Goal: Information Seeking & Learning: Learn about a topic

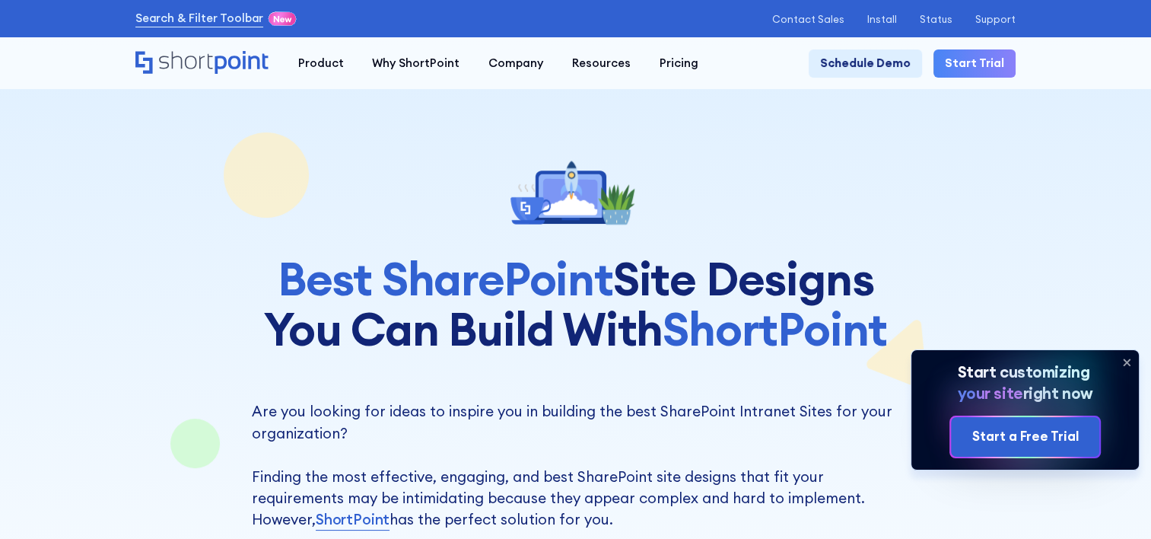
click at [1129, 364] on icon at bounding box center [1127, 363] width 6 height 6
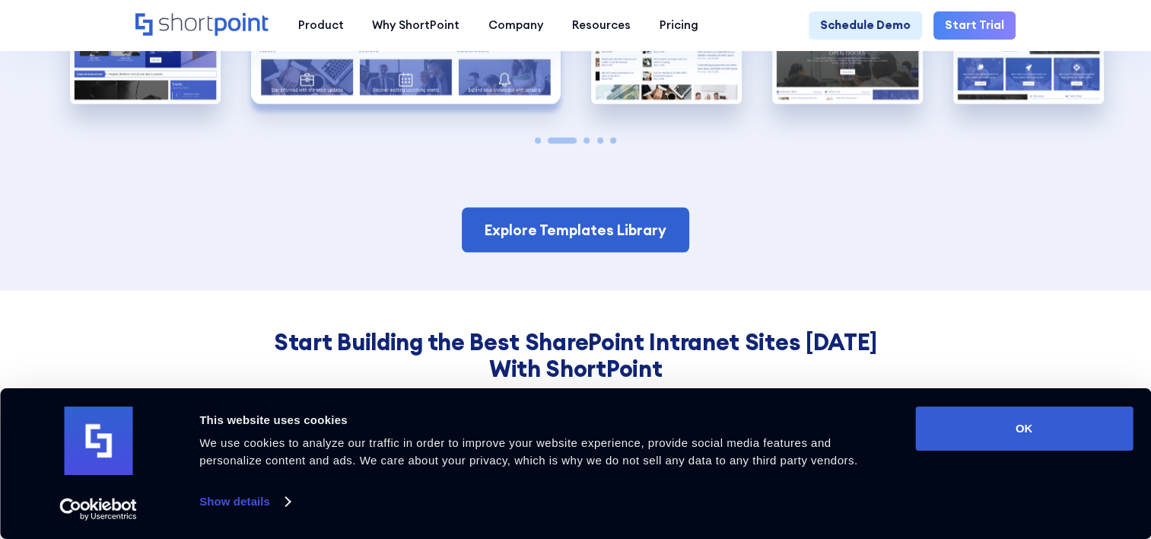
scroll to position [3348, 0]
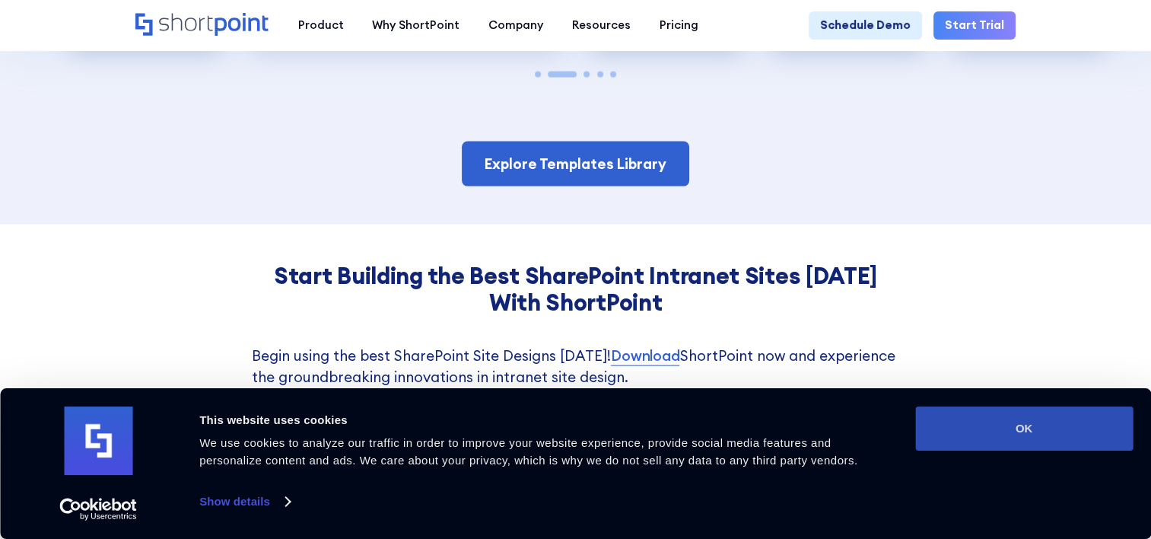
click at [991, 428] on button "OK" at bounding box center [1024, 428] width 218 height 44
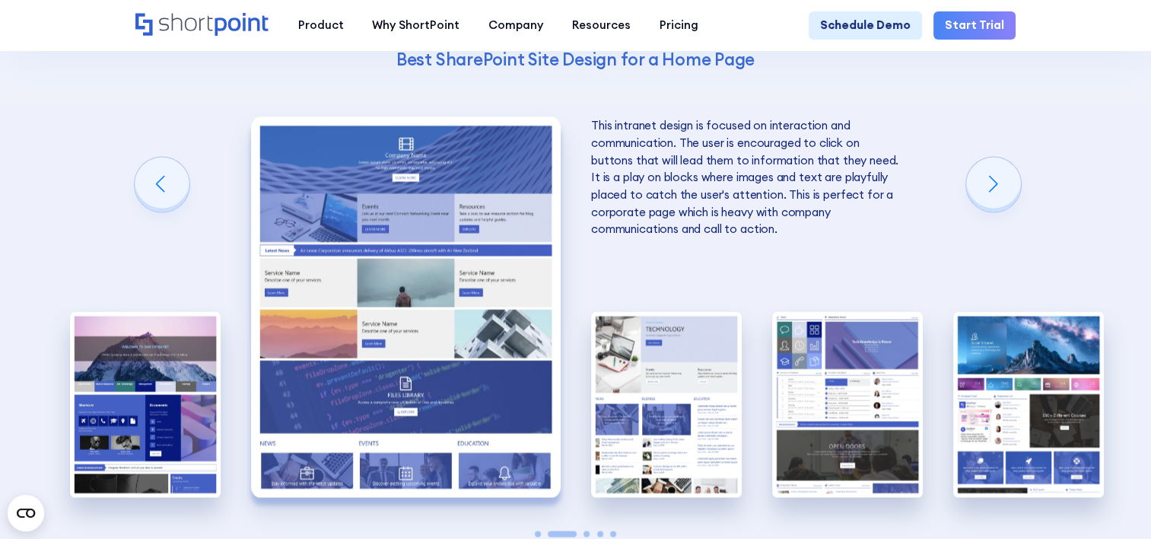
scroll to position [2891, 0]
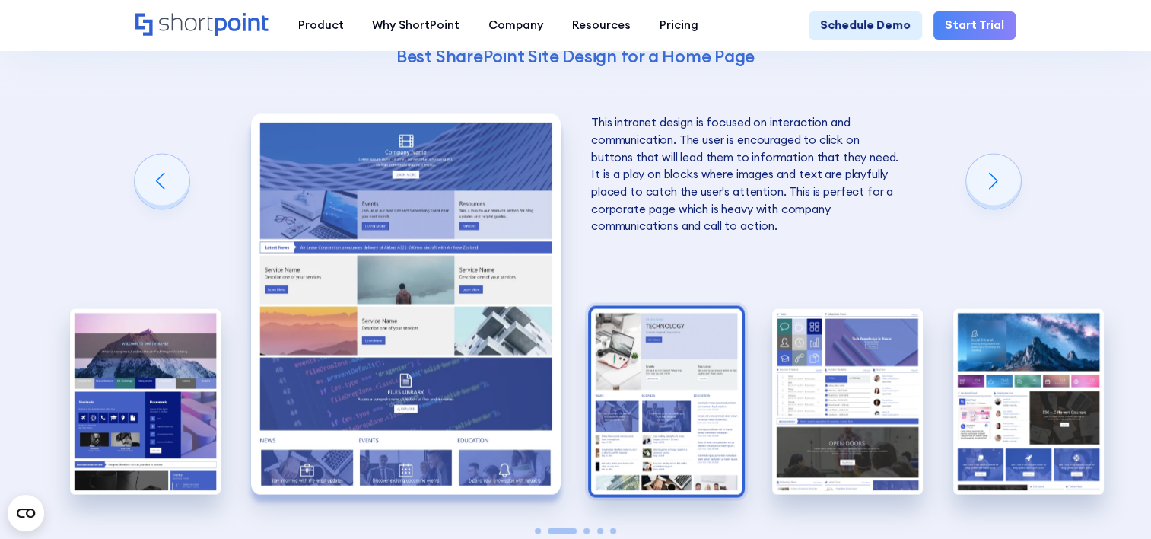
click at [690, 419] on img "3 / 5" at bounding box center [666, 401] width 151 height 185
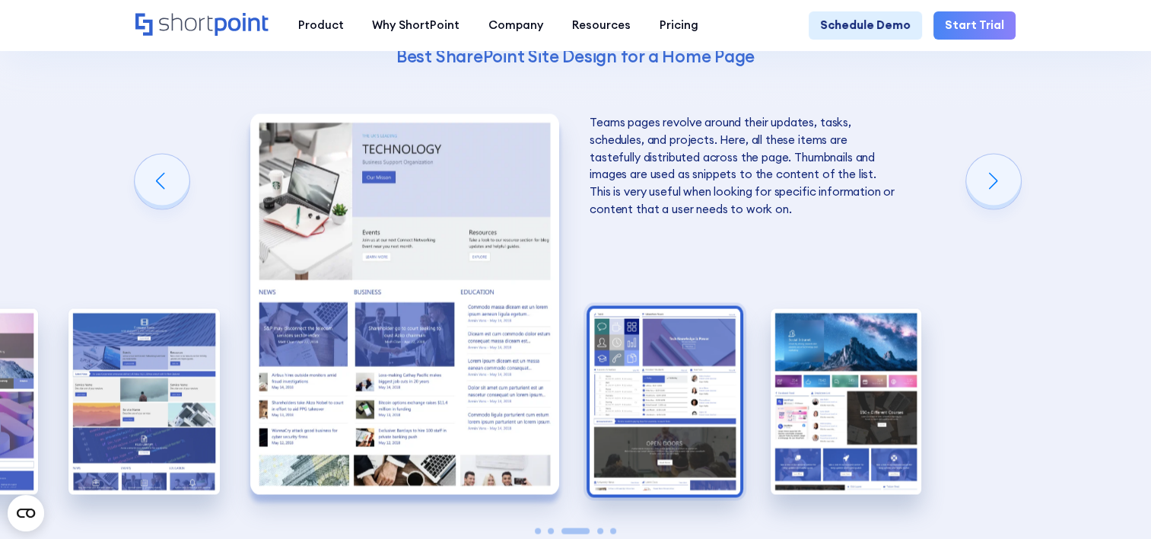
click at [618, 401] on img "4 / 5" at bounding box center [665, 401] width 151 height 185
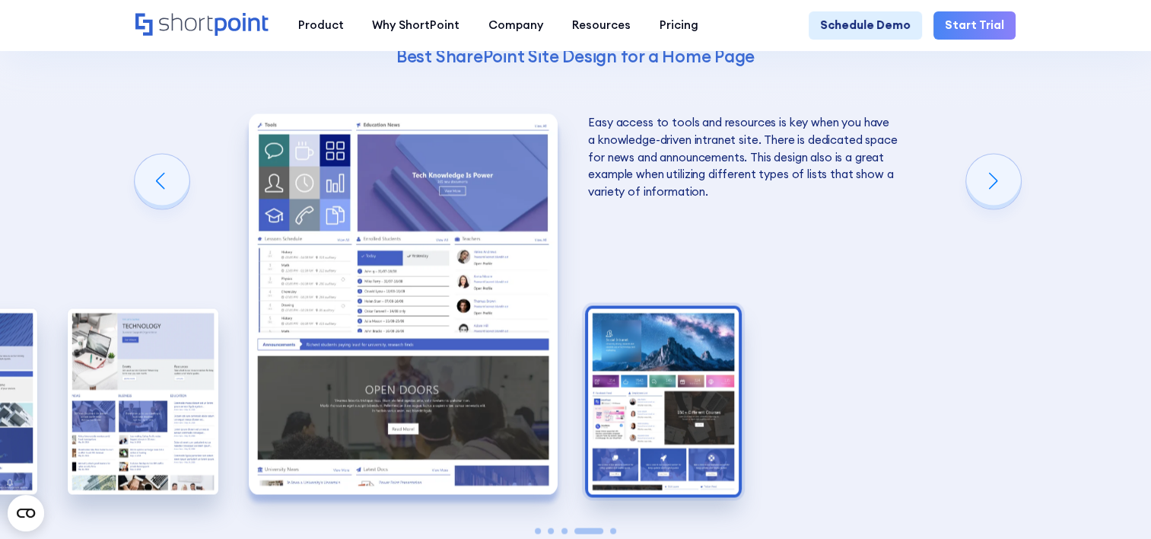
click at [652, 386] on img "5 / 5" at bounding box center [663, 401] width 151 height 185
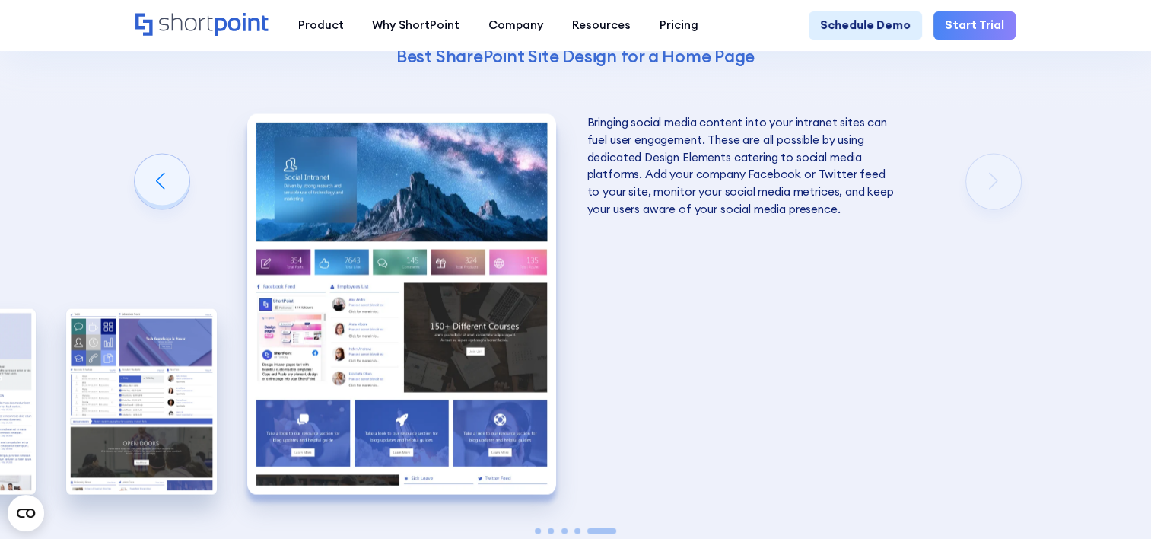
click at [383, 328] on img "5 / 5" at bounding box center [402, 304] width 310 height 380
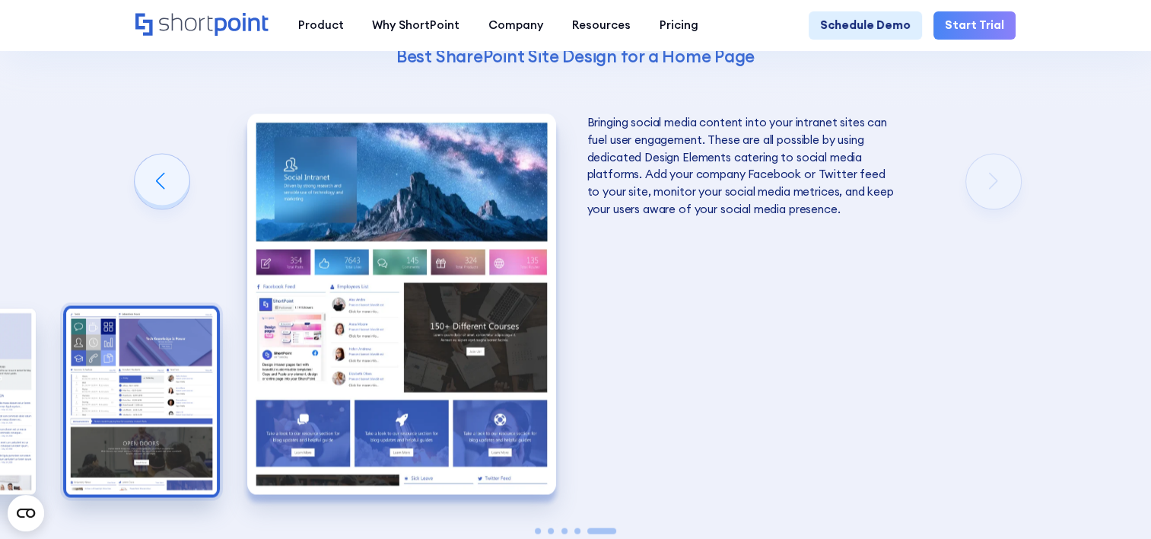
click at [172, 386] on img "4 / 5" at bounding box center [141, 401] width 151 height 185
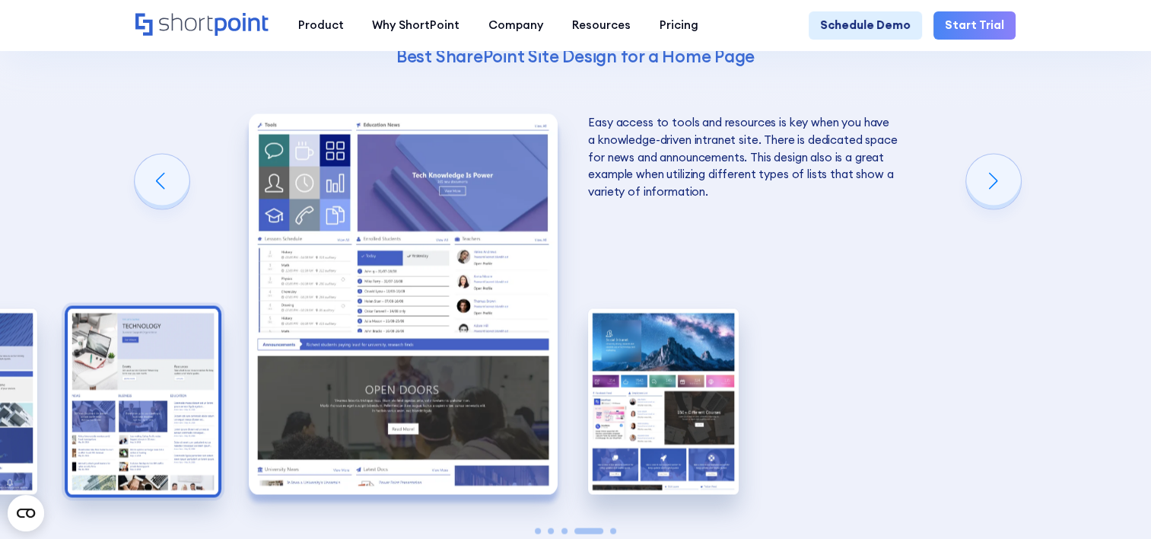
click at [186, 383] on img "3 / 5" at bounding box center [143, 401] width 151 height 185
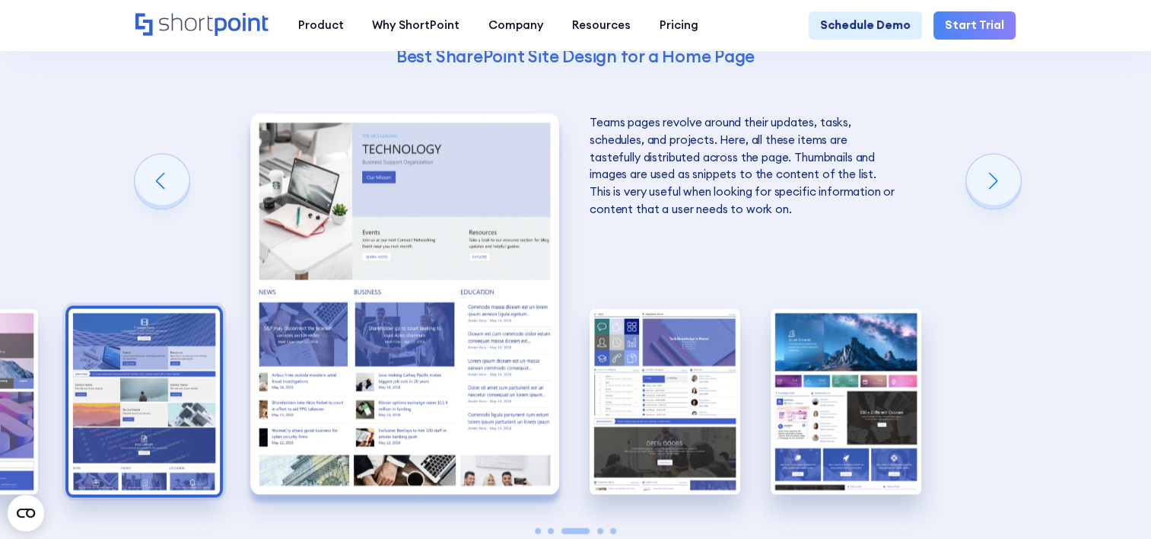
click at [157, 400] on img "2 / 5" at bounding box center [143, 401] width 151 height 185
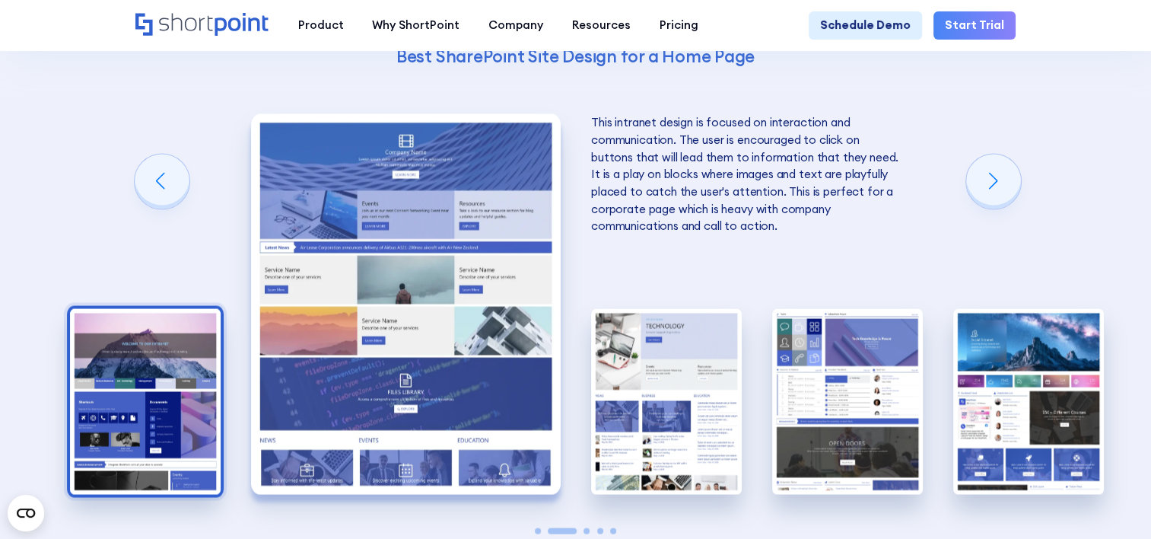
click at [173, 364] on img "1 / 5" at bounding box center [145, 401] width 151 height 185
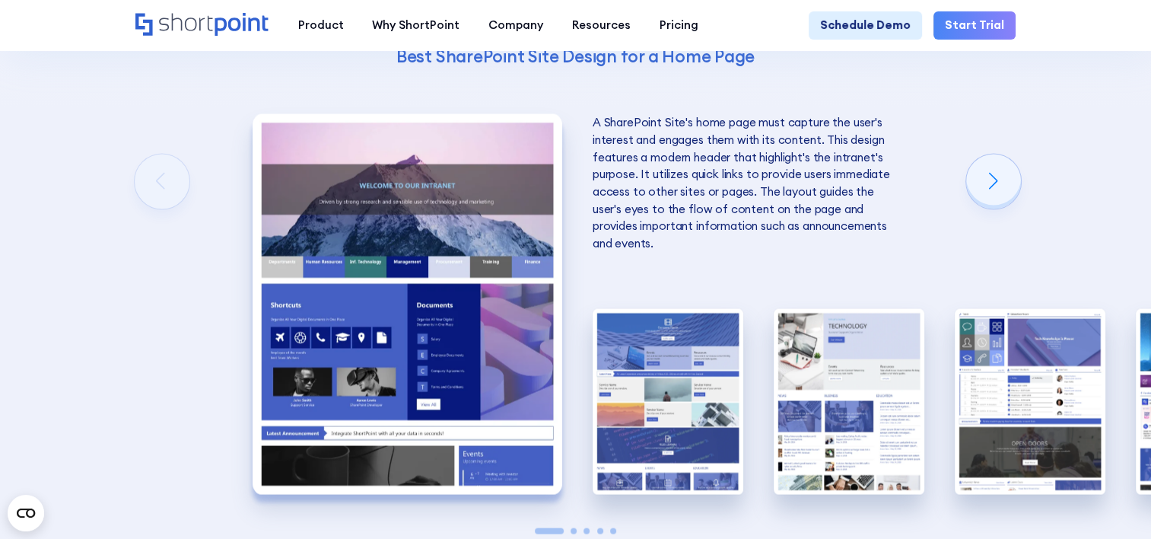
click at [388, 157] on img "1 / 5" at bounding box center [408, 304] width 310 height 380
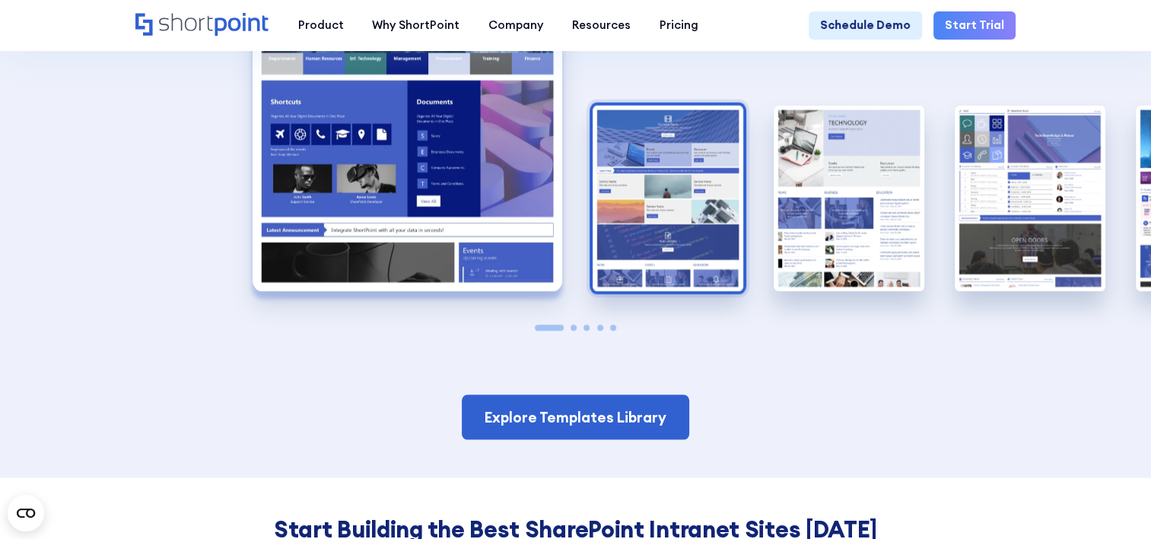
scroll to position [3119, 0]
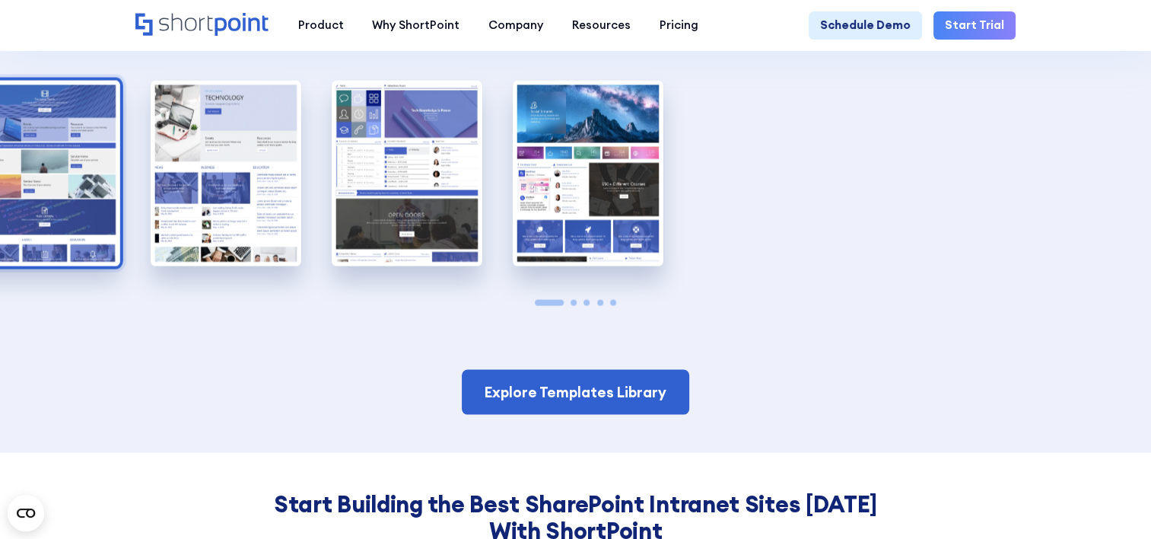
click at [97, 189] on img "2 / 5" at bounding box center [45, 173] width 151 height 185
